Goal: Use online tool/utility: Utilize a website feature to perform a specific function

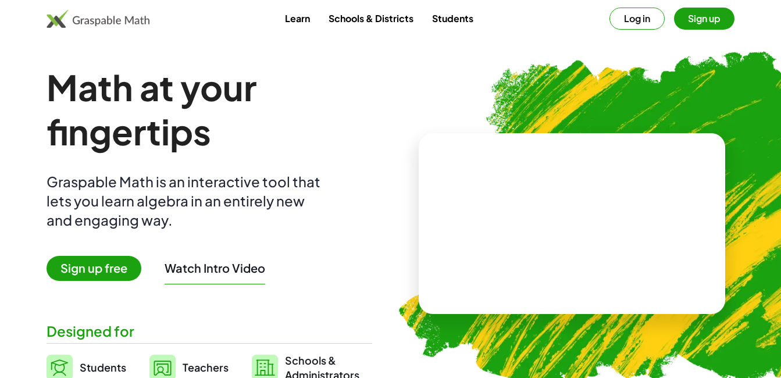
click at [695, 17] on button "Sign up" at bounding box center [704, 19] width 61 height 22
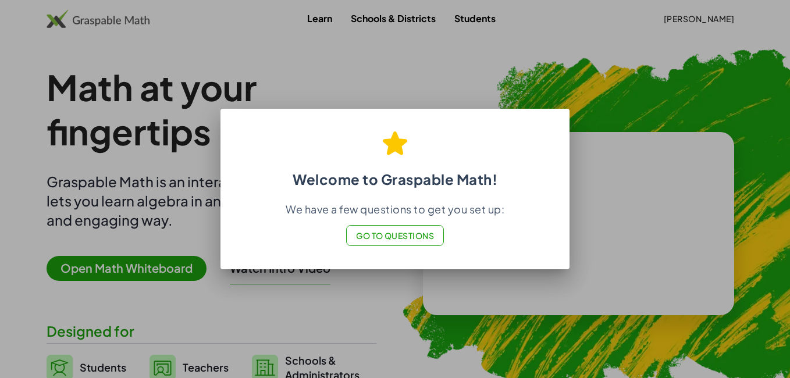
click at [409, 237] on span "Go to Questions" at bounding box center [395, 235] width 79 height 10
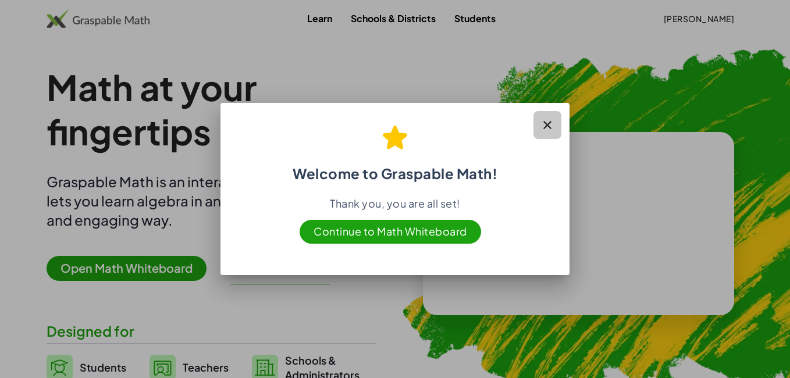
click at [556, 129] on button "button" at bounding box center [547, 125] width 28 height 28
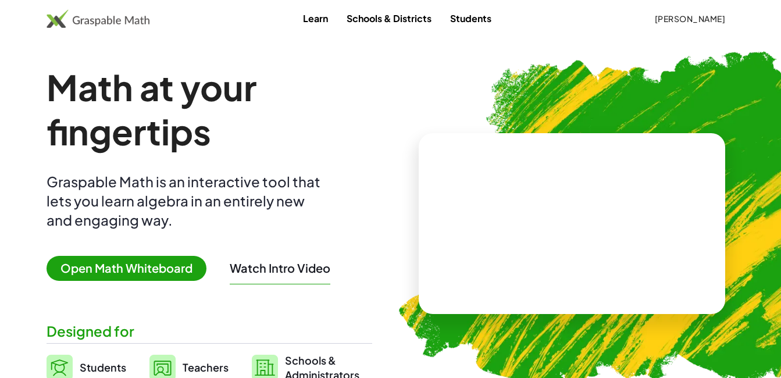
click at [110, 273] on span "Open Math Whiteboard" at bounding box center [127, 268] width 160 height 25
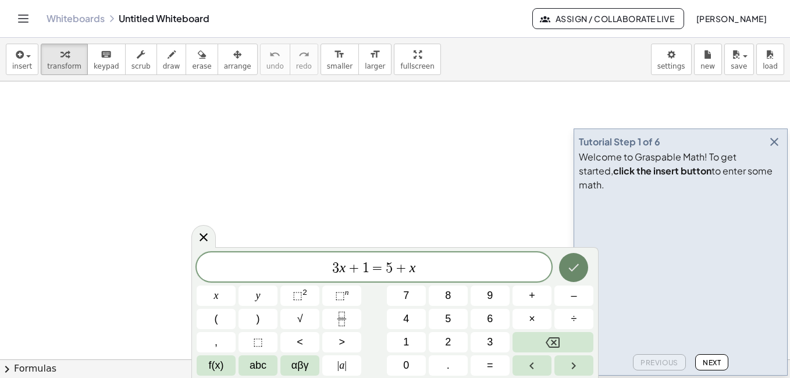
click at [570, 275] on button "Done" at bounding box center [573, 267] width 29 height 29
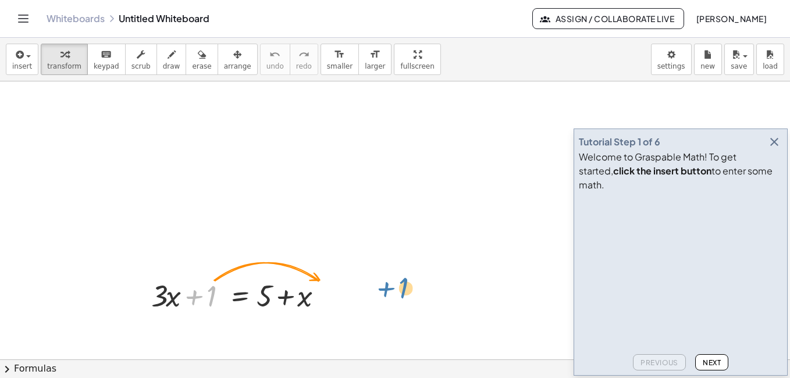
drag, startPoint x: 205, startPoint y: 301, endPoint x: 385, endPoint y: 300, distance: 179.2
drag, startPoint x: 378, startPoint y: 300, endPoint x: 371, endPoint y: 298, distance: 6.6
click at [777, 149] on icon "button" at bounding box center [774, 142] width 14 height 14
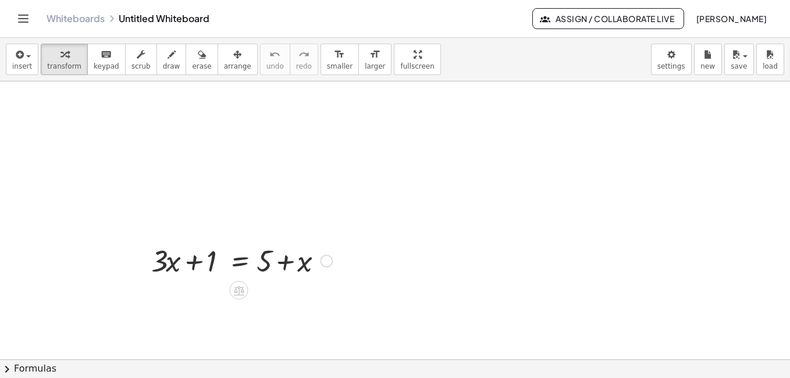
scroll to position [62, 0]
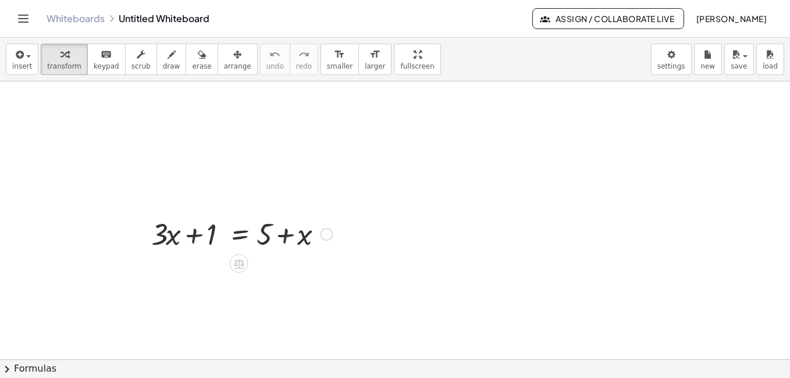
click at [211, 246] on div at bounding box center [241, 233] width 193 height 40
click at [293, 225] on div at bounding box center [241, 233] width 193 height 40
click at [328, 236] on div at bounding box center [326, 234] width 13 height 13
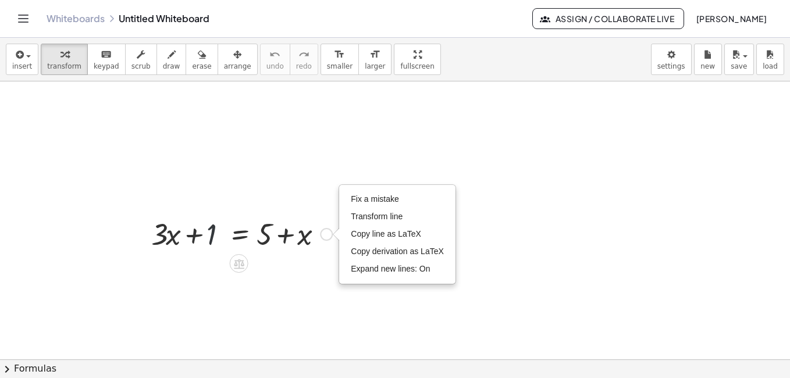
click at [210, 236] on div at bounding box center [241, 233] width 193 height 40
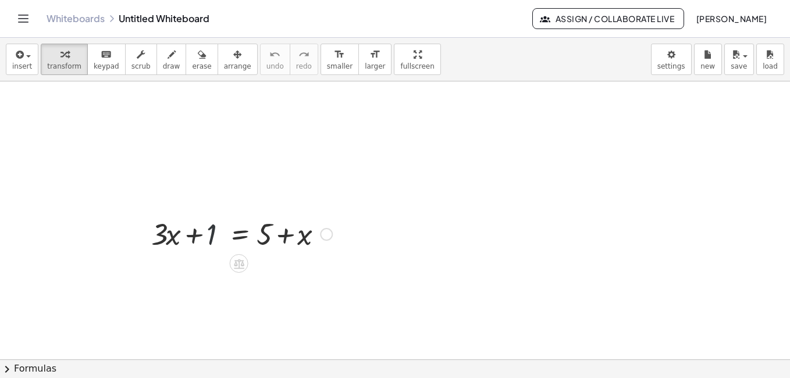
click at [213, 233] on div at bounding box center [241, 233] width 193 height 40
click at [196, 240] on div at bounding box center [241, 233] width 193 height 40
drag, startPoint x: 215, startPoint y: 227, endPoint x: 322, endPoint y: 150, distance: 132.5
click at [322, 150] on div "+ 1 + · 3 · x + 1 = + 5 + x Fix a mistake Transform line Copy line as LaTeX Cop…" at bounding box center [395, 336] width 790 height 632
drag, startPoint x: 213, startPoint y: 222, endPoint x: 351, endPoint y: 220, distance: 137.9
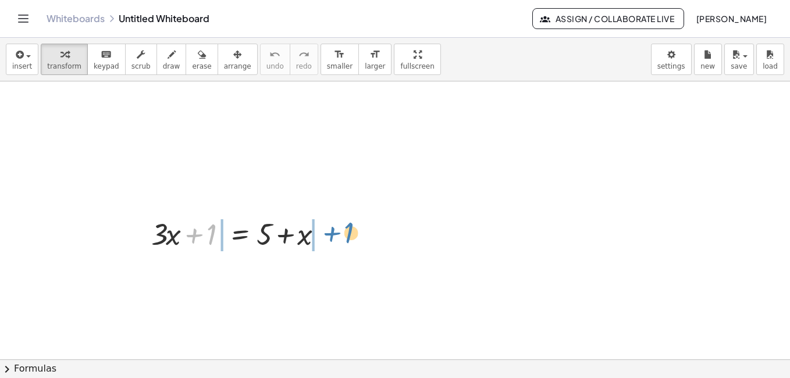
click at [351, 220] on div "+ 1 + · 3 · x + 1 = + 5 + x Fix a mistake Transform line Copy line as LaTeX Cop…" at bounding box center [395, 336] width 790 height 632
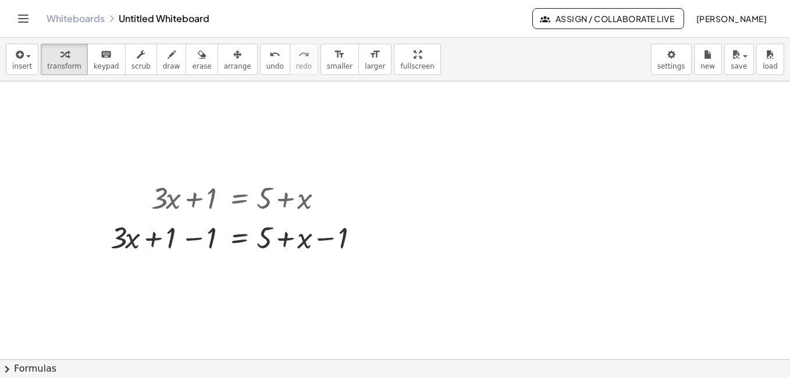
scroll to position [129, 0]
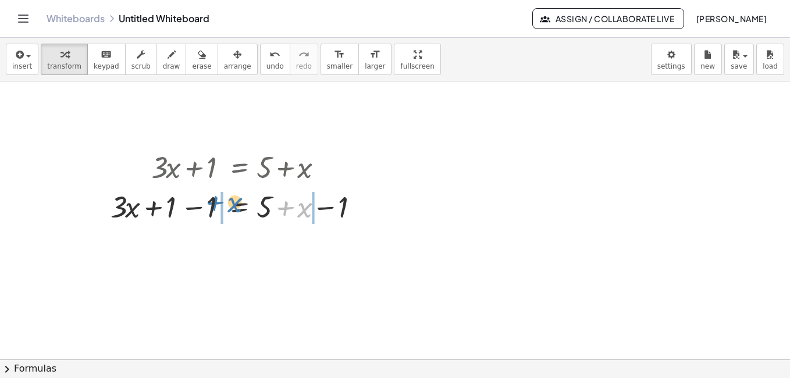
drag, startPoint x: 302, startPoint y: 216, endPoint x: 232, endPoint y: 211, distance: 70.0
click at [232, 211] on div at bounding box center [242, 206] width 274 height 40
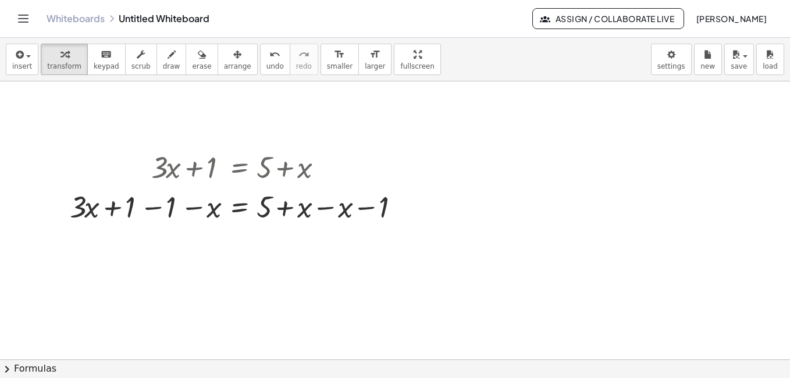
click at [219, 251] on div at bounding box center [395, 269] width 790 height 632
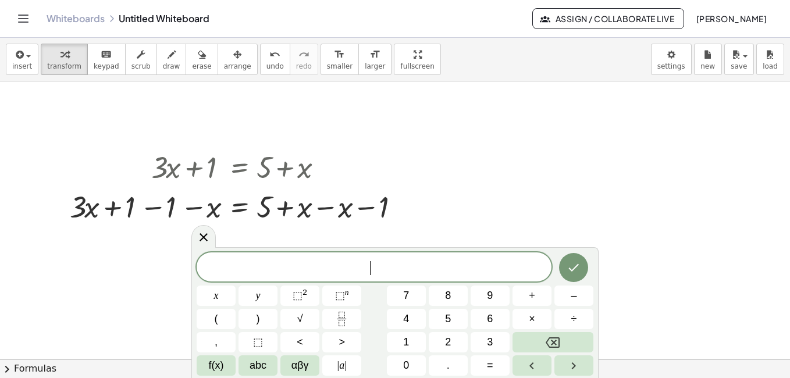
click at [234, 263] on span "​" at bounding box center [374, 268] width 355 height 16
click at [568, 260] on button "Done" at bounding box center [573, 267] width 29 height 29
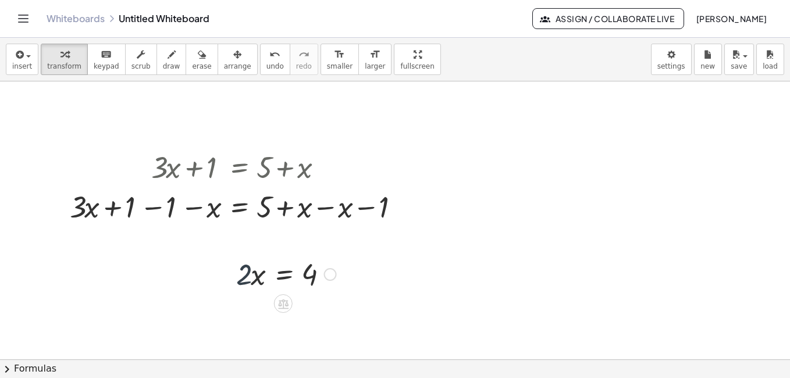
click at [250, 286] on div at bounding box center [286, 274] width 112 height 40
drag, startPoint x: 248, startPoint y: 280, endPoint x: 312, endPoint y: 313, distance: 72.6
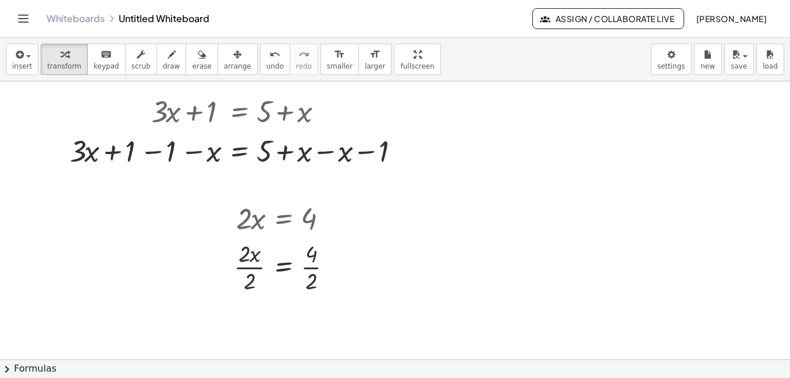
scroll to position [196, 0]
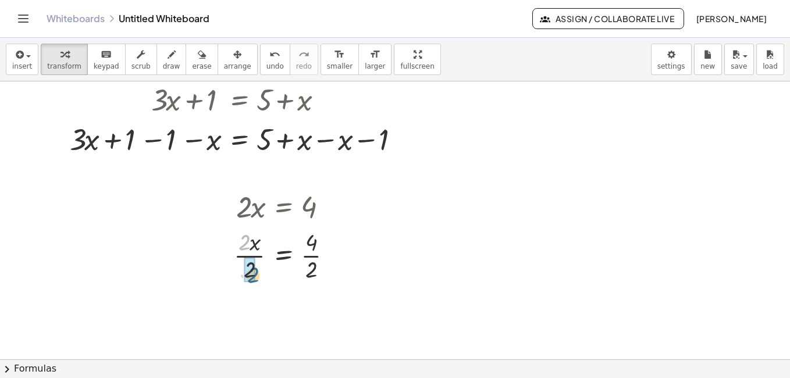
drag, startPoint x: 244, startPoint y: 243, endPoint x: 253, endPoint y: 276, distance: 34.3
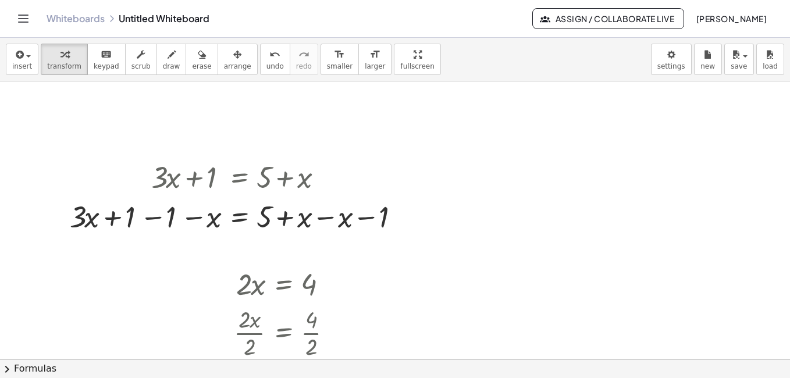
scroll to position [120, 0]
click at [266, 140] on div at bounding box center [395, 278] width 790 height 632
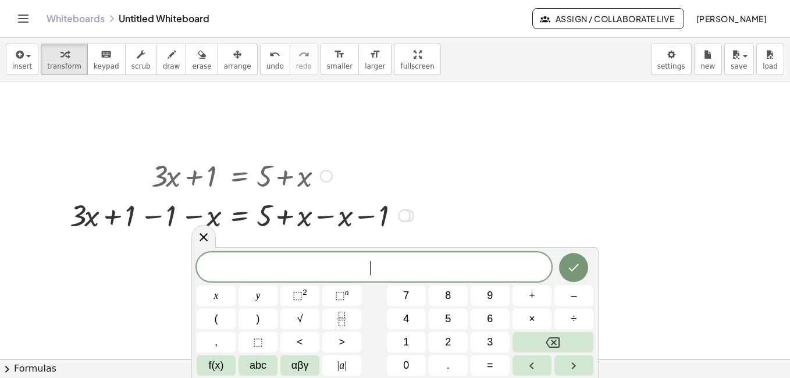
click at [229, 158] on div at bounding box center [241, 175] width 355 height 40
click at [582, 216] on div at bounding box center [395, 278] width 790 height 632
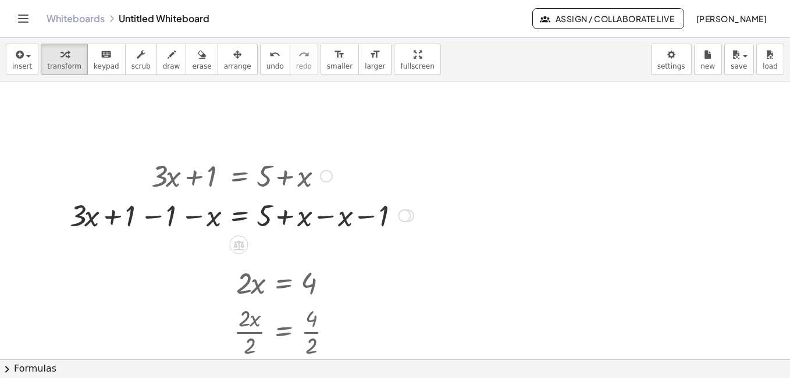
click at [254, 170] on div at bounding box center [241, 175] width 355 height 40
click at [342, 186] on div at bounding box center [241, 175] width 355 height 40
click at [260, 161] on div at bounding box center [241, 175] width 355 height 40
click at [282, 150] on div at bounding box center [395, 278] width 790 height 632
click at [271, 186] on div at bounding box center [241, 175] width 355 height 40
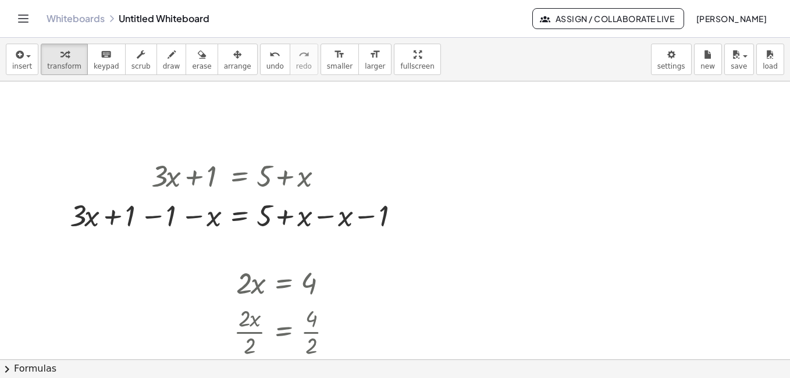
click at [503, 66] on div "insert select one: Math Expression Function Text Youtube Video Graphing Geometr…" at bounding box center [395, 60] width 790 height 44
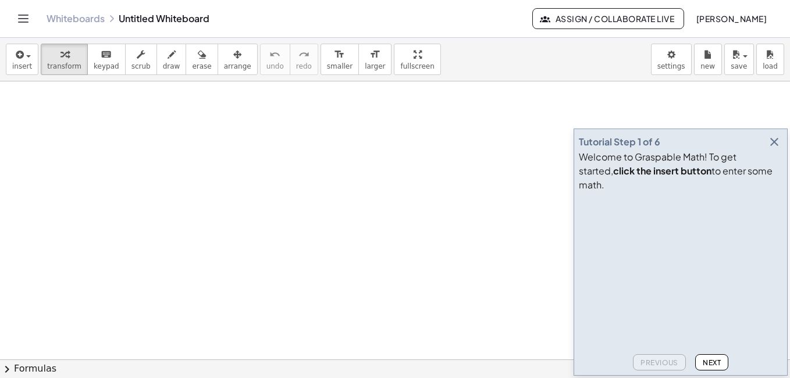
click at [772, 149] on icon "button" at bounding box center [774, 142] width 14 height 14
click at [774, 149] on icon "button" at bounding box center [774, 142] width 14 height 14
click at [773, 149] on icon "button" at bounding box center [774, 142] width 14 height 14
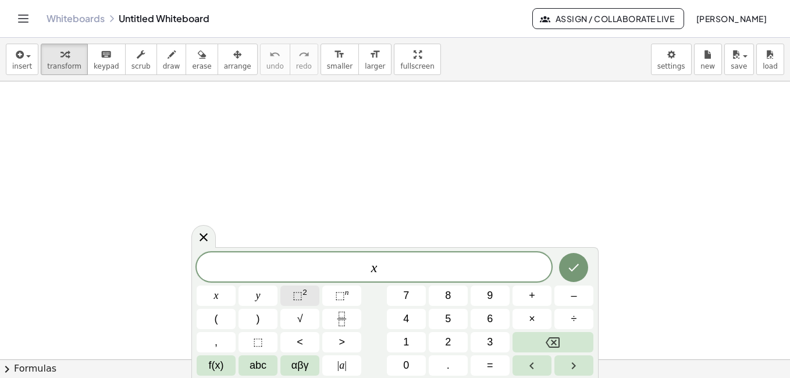
click at [306, 297] on span "⬚ 2" at bounding box center [300, 296] width 15 height 16
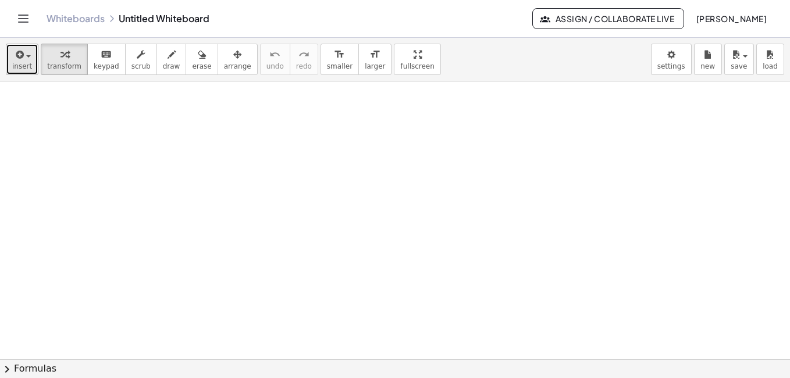
click at [28, 58] on div "button" at bounding box center [22, 54] width 20 height 14
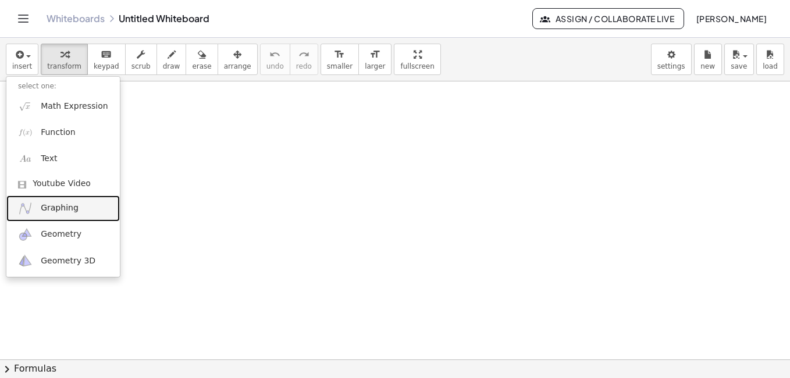
click at [58, 213] on span "Graphing" at bounding box center [60, 208] width 38 height 12
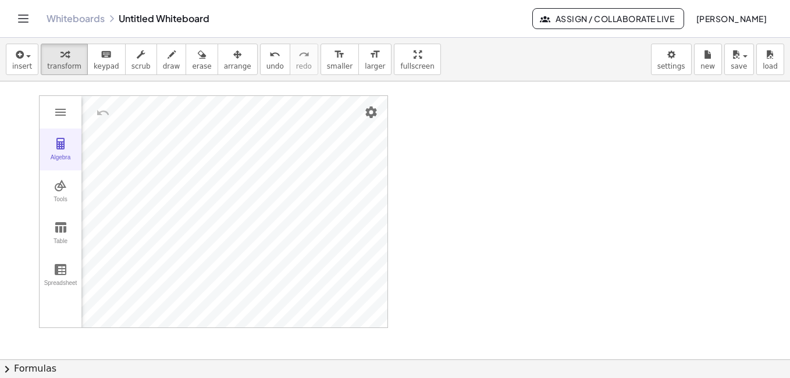
click at [62, 143] on img "Graphing Calculator" at bounding box center [61, 144] width 14 height 14
click at [67, 232] on img "Graphing Calculator" at bounding box center [61, 227] width 14 height 14
drag, startPoint x: 146, startPoint y: 201, endPoint x: 290, endPoint y: 192, distance: 144.5
click at [156, 112] on th "Graphing Calculator" at bounding box center [186, 113] width 70 height 35
click at [132, 124] on div "x" at bounding box center [135, 113] width 31 height 35
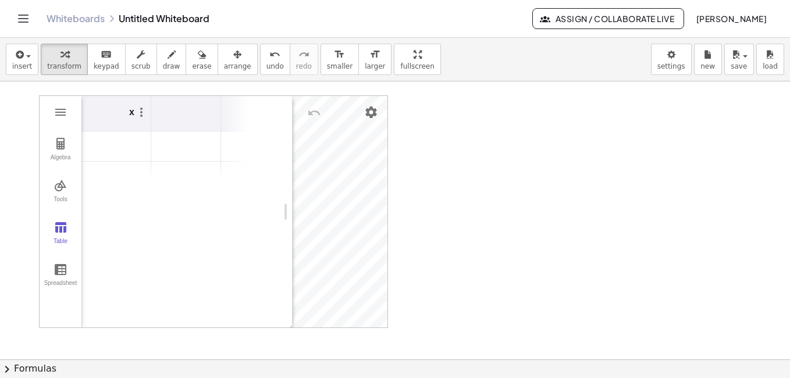
click at [178, 119] on th "Graphing Calculator" at bounding box center [186, 113] width 70 height 35
click at [159, 114] on th "Graphing Calculator" at bounding box center [186, 113] width 70 height 35
click at [144, 115] on img "Graphing Calculator" at bounding box center [141, 112] width 14 height 14
click at [167, 108] on th "Graphing Calculator" at bounding box center [186, 113] width 70 height 35
click at [166, 115] on th "Graphing Calculator" at bounding box center [186, 113] width 70 height 35
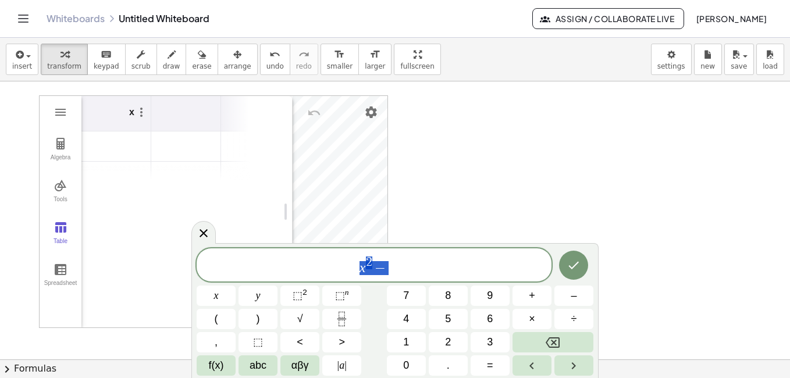
drag, startPoint x: 392, startPoint y: 264, endPoint x: 320, endPoint y: 270, distance: 72.4
click at [320, 270] on span "x 2 −" at bounding box center [374, 265] width 355 height 21
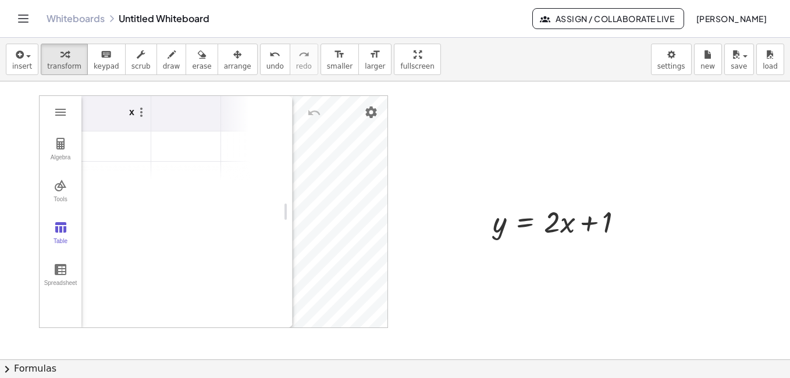
drag, startPoint x: 553, startPoint y: 243, endPoint x: 97, endPoint y: 170, distance: 461.2
drag, startPoint x: 289, startPoint y: 155, endPoint x: 76, endPoint y: 160, distance: 212.4
drag, startPoint x: 548, startPoint y: 230, endPoint x: 253, endPoint y: 188, distance: 297.9
click at [497, 224] on div at bounding box center [562, 221] width 151 height 40
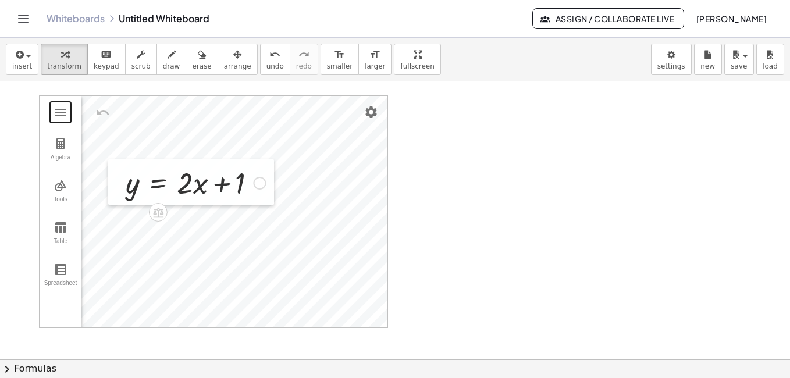
drag, startPoint x: 484, startPoint y: 198, endPoint x: 115, endPoint y: 158, distance: 371.6
click at [115, 159] on div at bounding box center [116, 181] width 17 height 45
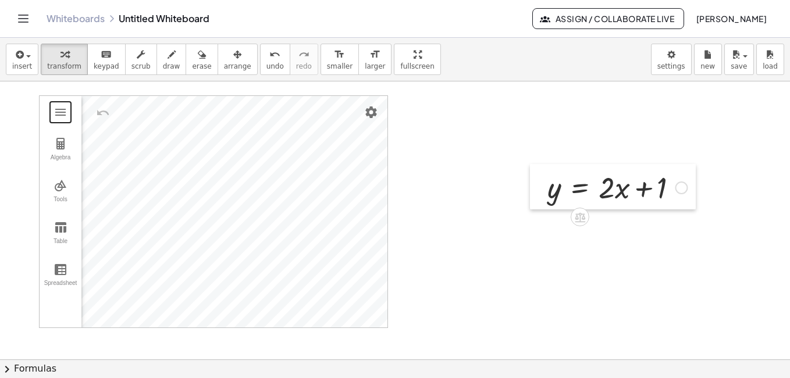
drag, startPoint x: 119, startPoint y: 161, endPoint x: 545, endPoint y: 166, distance: 426.4
click at [545, 166] on div at bounding box center [538, 186] width 17 height 45
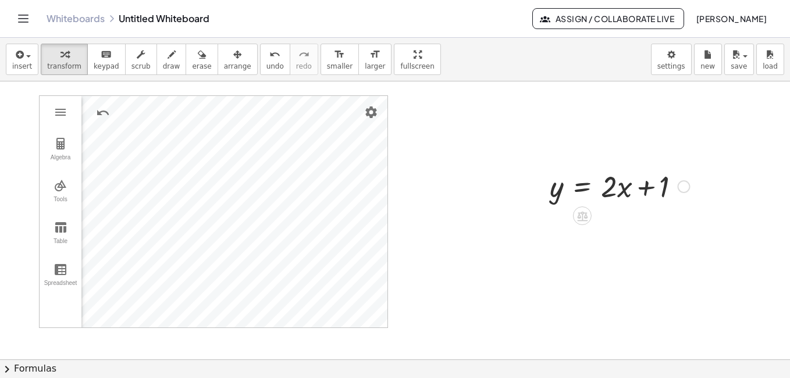
click at [681, 184] on div at bounding box center [683, 186] width 13 height 13
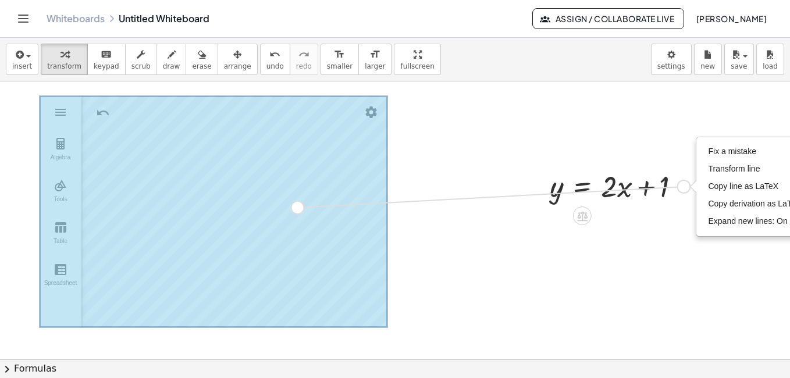
drag, startPoint x: 681, startPoint y: 184, endPoint x: 294, endPoint y: 205, distance: 388.0
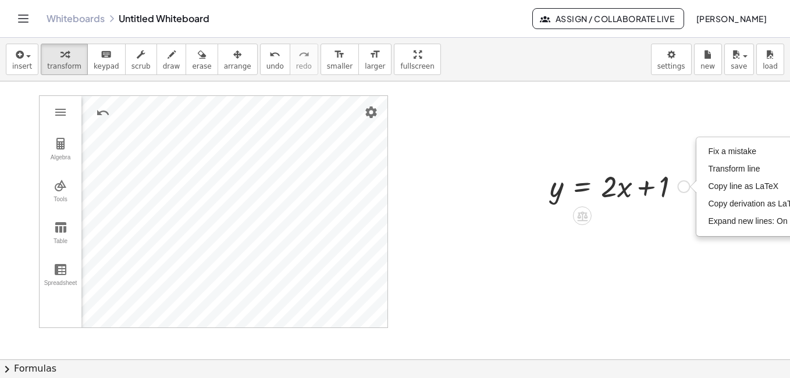
click at [560, 184] on div at bounding box center [619, 186] width 151 height 40
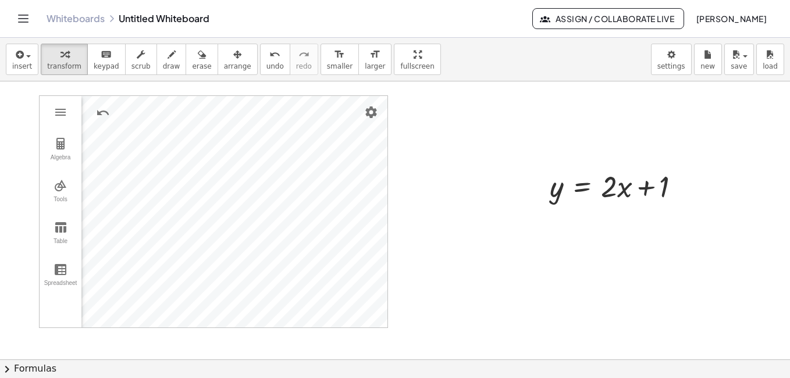
click at [660, 182] on div at bounding box center [619, 186] width 151 height 40
drag, startPoint x: 614, startPoint y: 182, endPoint x: 613, endPoint y: 194, distance: 11.6
click at [612, 183] on div at bounding box center [619, 186] width 151 height 40
click at [612, 187] on div at bounding box center [619, 186] width 151 height 40
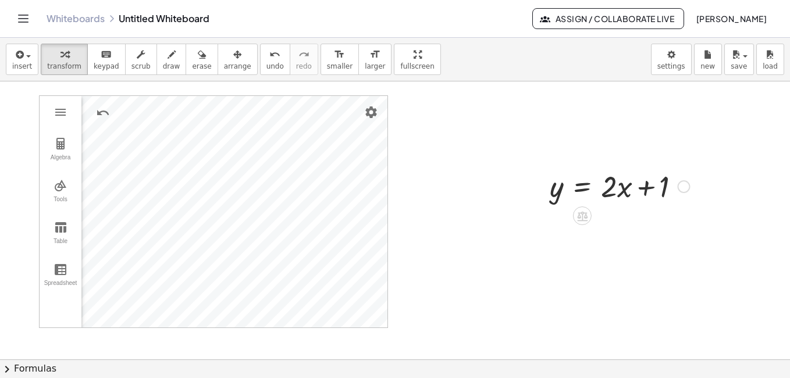
click at [688, 189] on div "Fix a mistake Transform line Copy line as LaTeX Copy derivation as LaTeX Expand…" at bounding box center [683, 186] width 13 height 13
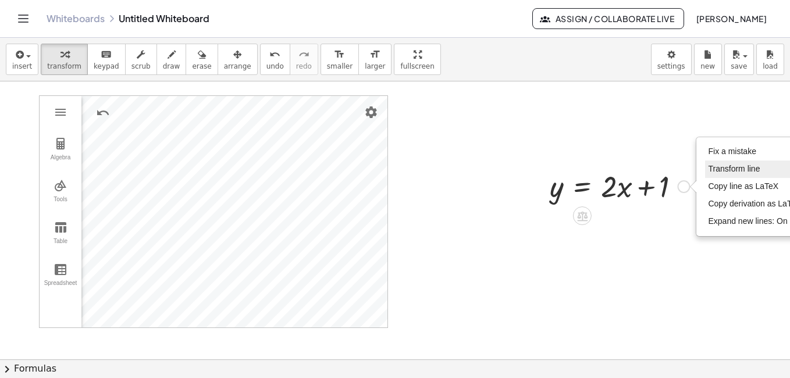
click at [731, 168] on span "Transform line" at bounding box center [734, 168] width 52 height 9
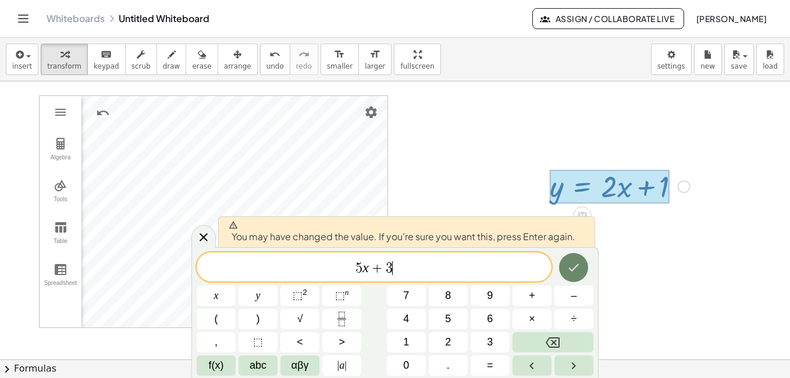
click at [569, 276] on button "Done" at bounding box center [573, 267] width 29 height 29
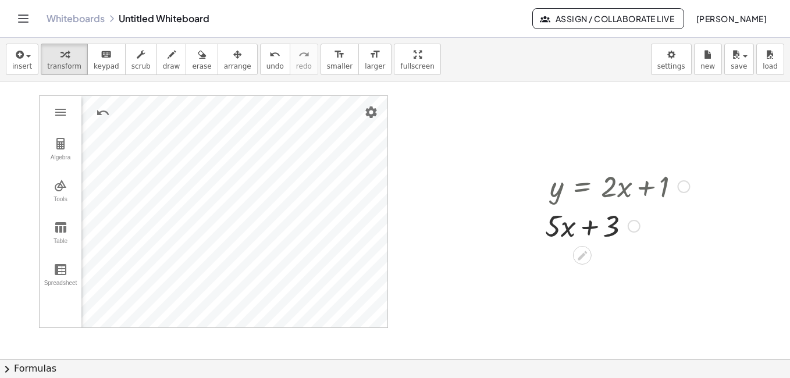
click at [551, 222] on div at bounding box center [617, 225] width 156 height 40
click at [614, 232] on div at bounding box center [617, 225] width 156 height 40
drag, startPoint x: 614, startPoint y: 232, endPoint x: 554, endPoint y: 222, distance: 60.7
click at [554, 222] on div at bounding box center [617, 225] width 156 height 40
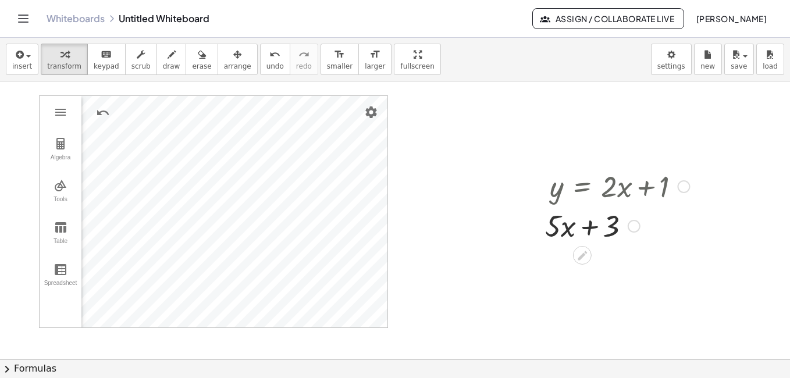
click at [628, 225] on div "Fix a mistake Transform line Copy line as LaTeX Copy derivation as LaTeX Expand…" at bounding box center [634, 226] width 13 height 13
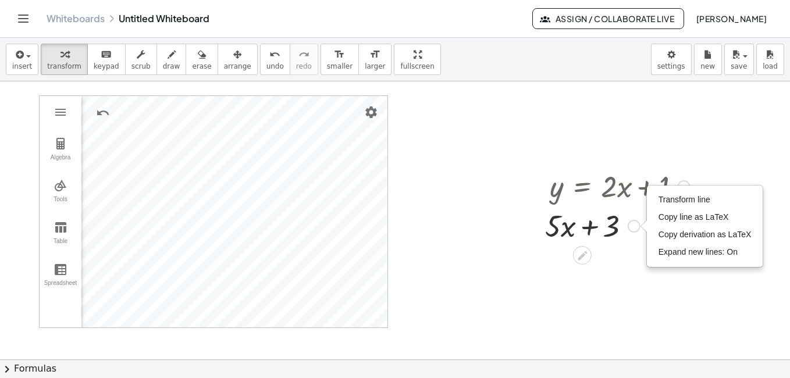
click at [636, 226] on div "Transform line Copy line as LaTeX Copy derivation as LaTeX Expand new lines: On" at bounding box center [634, 226] width 13 height 13
click at [699, 200] on span "Transform line" at bounding box center [685, 199] width 52 height 9
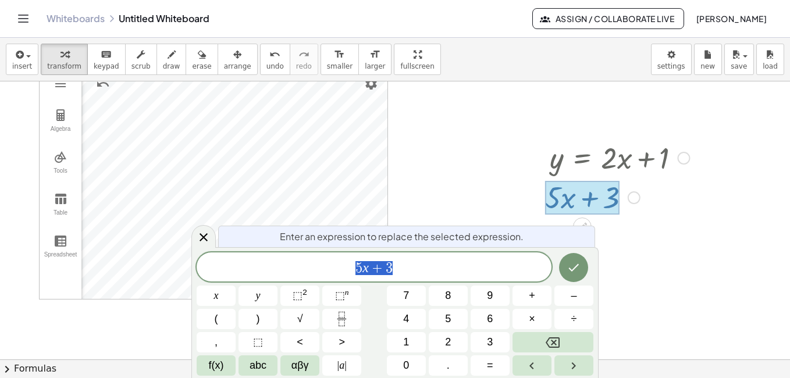
scroll to position [30, 0]
click at [690, 245] on div at bounding box center [395, 368] width 790 height 632
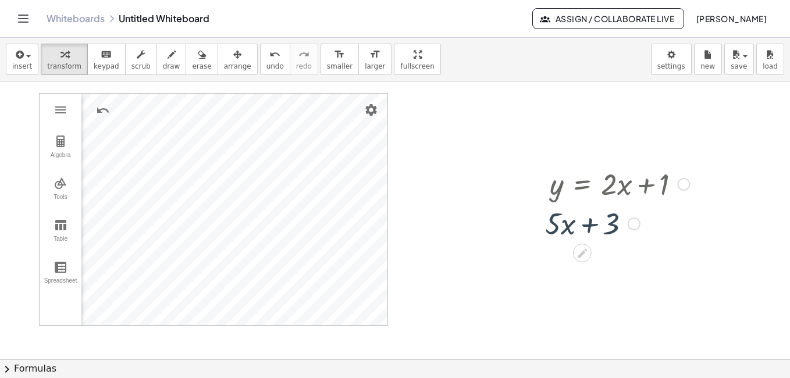
scroll to position [0, 0]
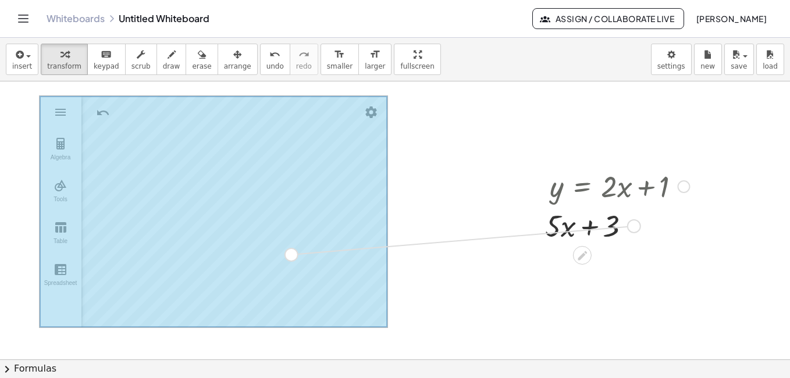
drag, startPoint x: 638, startPoint y: 222, endPoint x: 290, endPoint y: 251, distance: 349.1
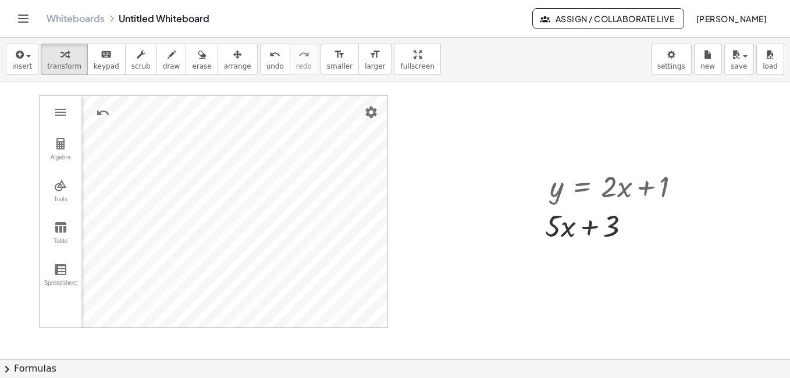
drag, startPoint x: 460, startPoint y: 180, endPoint x: 740, endPoint y: 204, distance: 280.9
drag, startPoint x: 706, startPoint y: 149, endPoint x: 761, endPoint y: 169, distance: 59.4
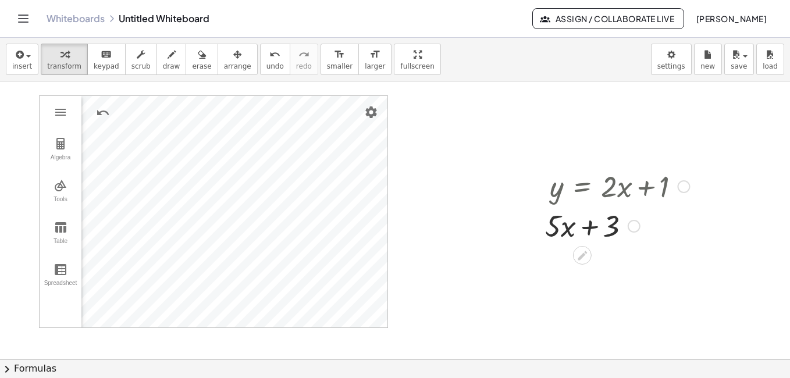
click at [551, 223] on div at bounding box center [617, 225] width 156 height 40
drag, startPoint x: 553, startPoint y: 298, endPoint x: 497, endPoint y: 131, distance: 175.9
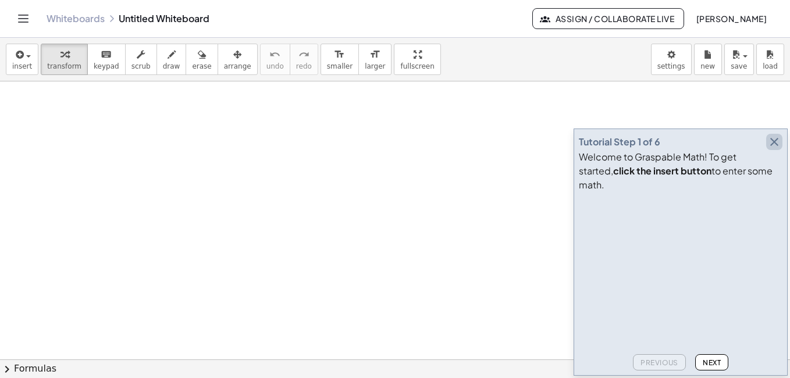
click at [775, 149] on icon "button" at bounding box center [774, 142] width 14 height 14
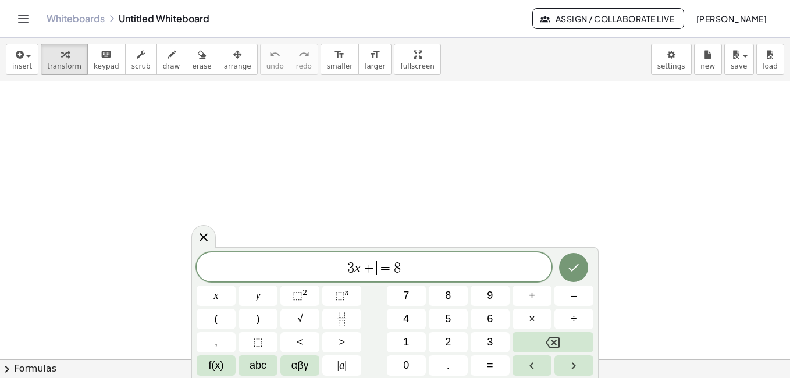
click at [381, 265] on span "=" at bounding box center [385, 268] width 17 height 14
click at [569, 266] on icon "Done" at bounding box center [574, 268] width 14 height 14
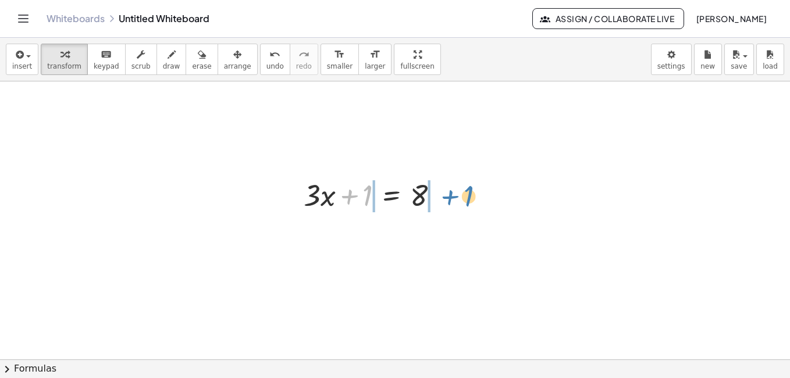
drag, startPoint x: 368, startPoint y: 197, endPoint x: 469, endPoint y: 195, distance: 101.2
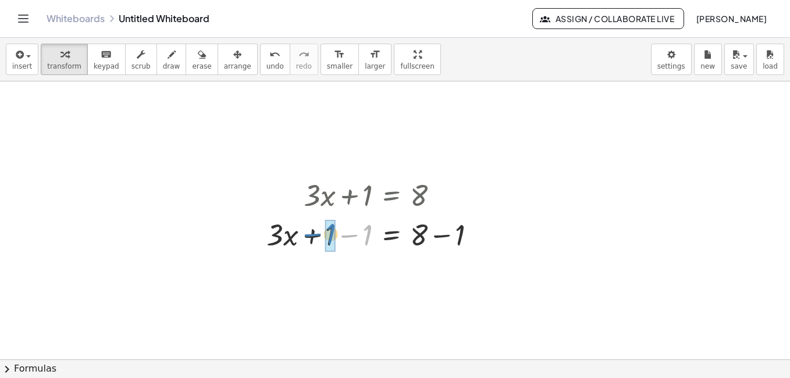
drag, startPoint x: 365, startPoint y: 235, endPoint x: 328, endPoint y: 234, distance: 36.7
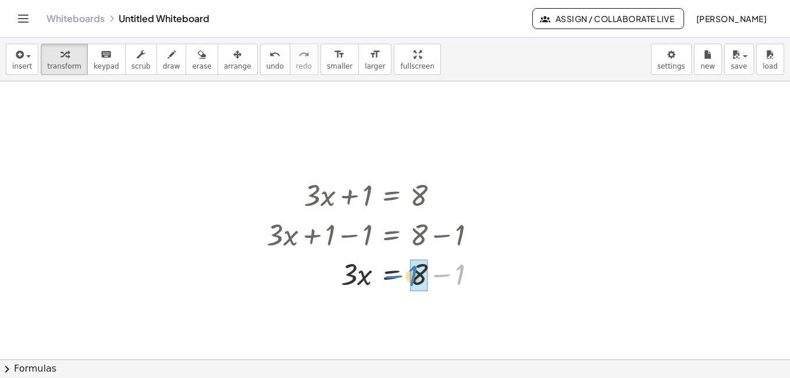
drag, startPoint x: 461, startPoint y: 272, endPoint x: 413, endPoint y: 273, distance: 48.3
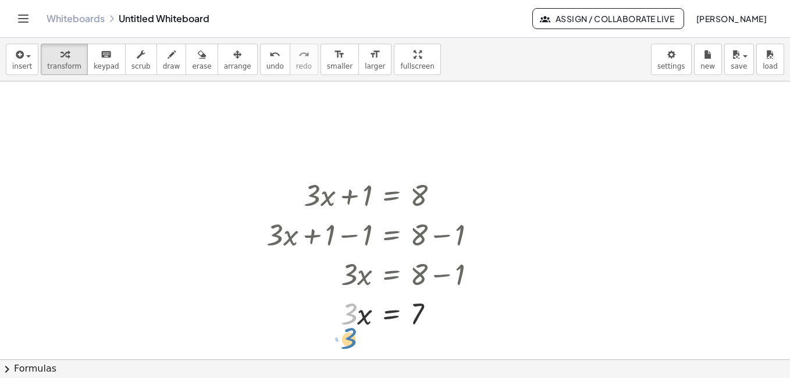
drag, startPoint x: 354, startPoint y: 321, endPoint x: 354, endPoint y: 346, distance: 25.0
drag, startPoint x: 349, startPoint y: 309, endPoint x: 419, endPoint y: 328, distance: 72.8
click at [419, 328] on div at bounding box center [376, 313] width 230 height 40
drag, startPoint x: 351, startPoint y: 301, endPoint x: 361, endPoint y: 328, distance: 28.5
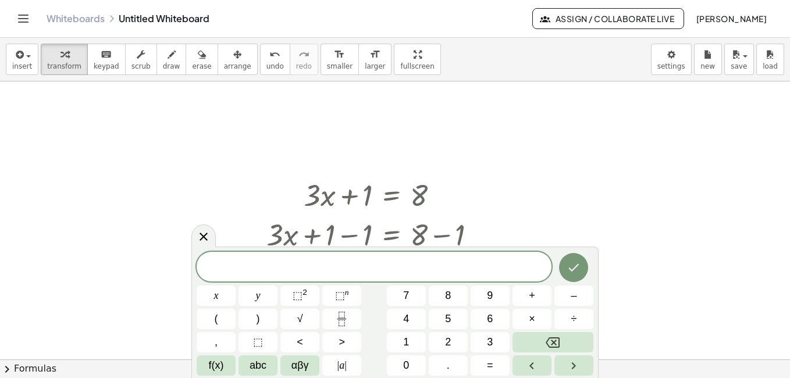
click at [236, 286] on div at bounding box center [216, 296] width 39 height 20
click at [545, 339] on button "Backspace" at bounding box center [553, 342] width 81 height 20
